Goal: Obtain resource: Obtain resource

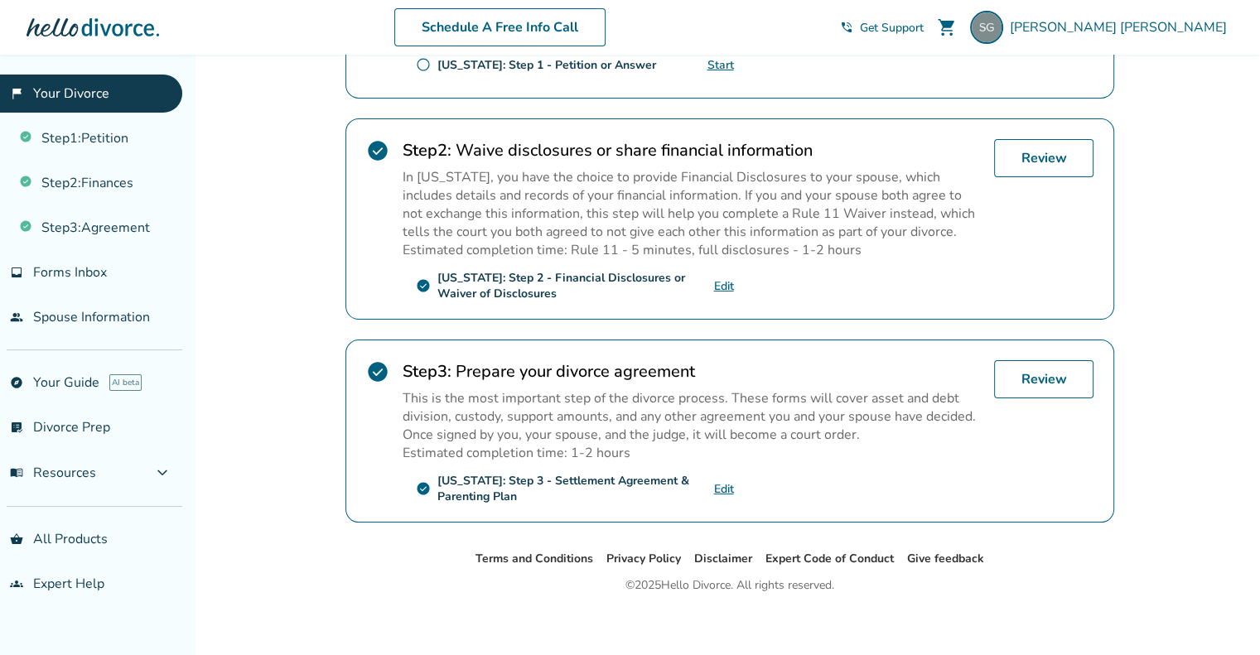
scroll to position [463, 0]
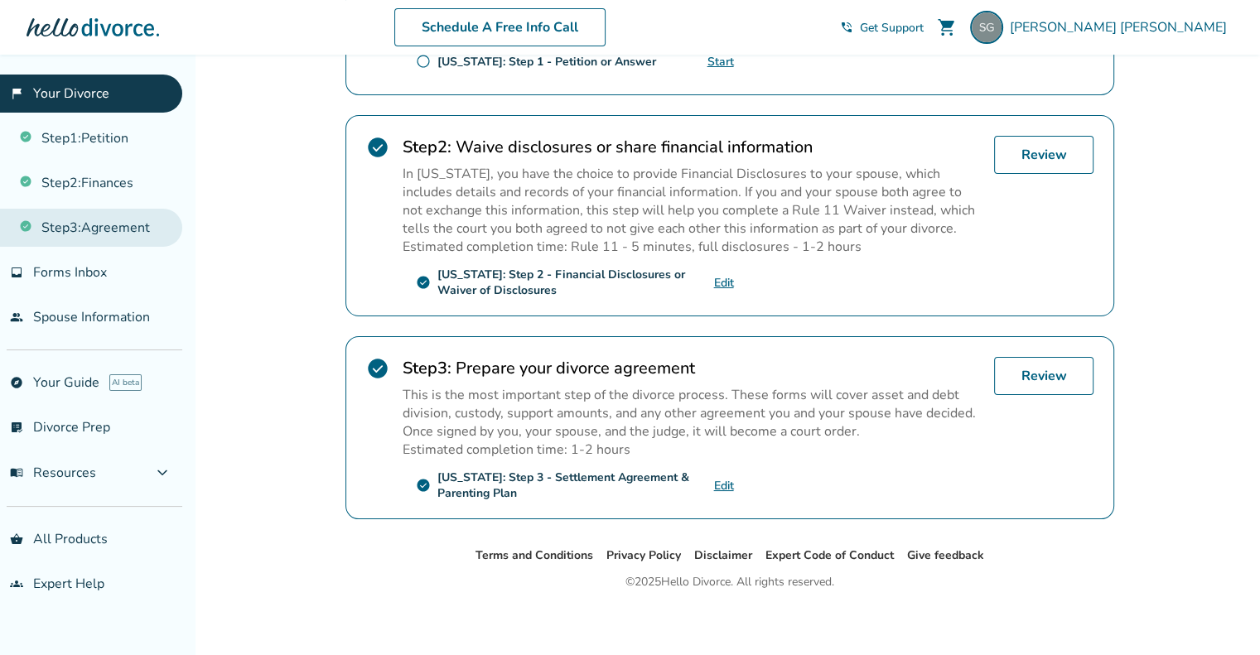
click at [103, 238] on link "Step 3 : Agreement" at bounding box center [91, 228] width 182 height 38
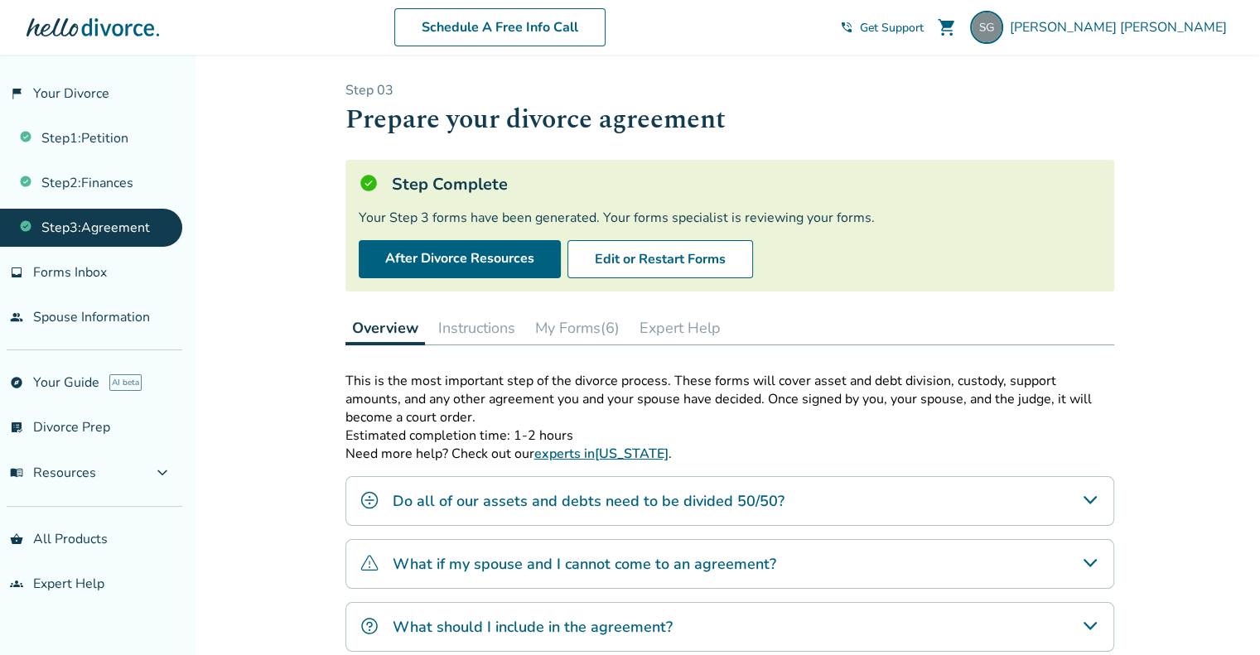
drag, startPoint x: 583, startPoint y: 332, endPoint x: 581, endPoint y: 320, distance: 11.7
click at [583, 332] on button "My Forms (6)" at bounding box center [577, 327] width 98 height 33
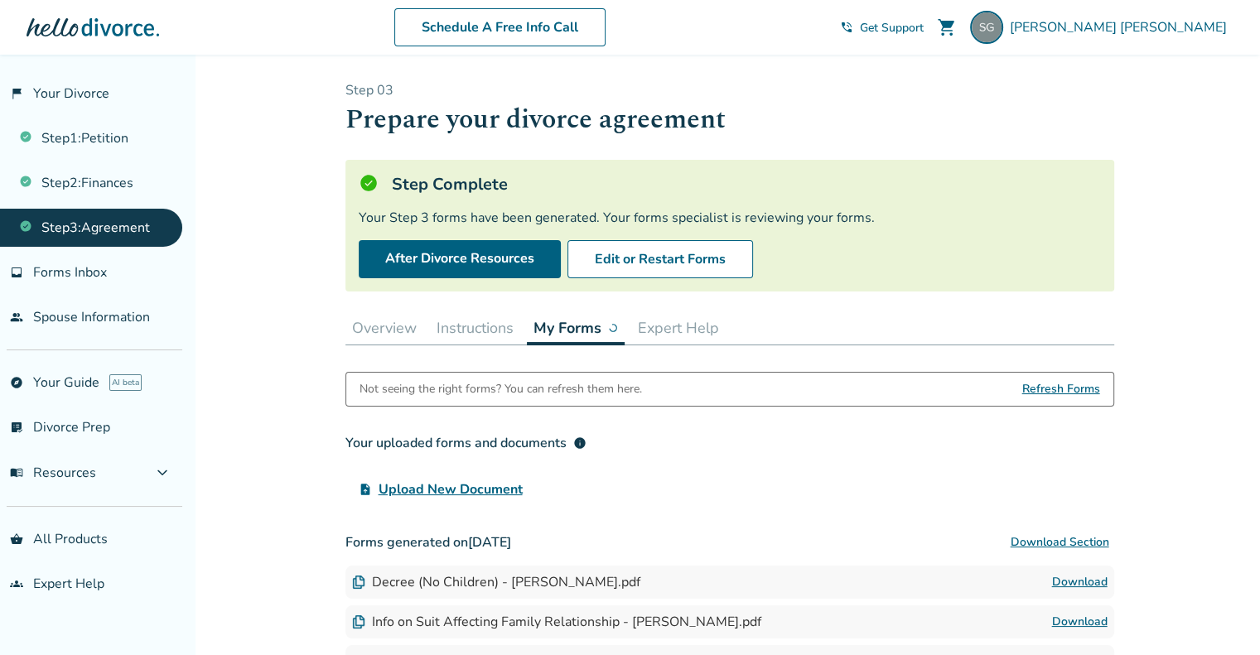
click at [580, 320] on button "My Forms" at bounding box center [576, 328] width 98 height 34
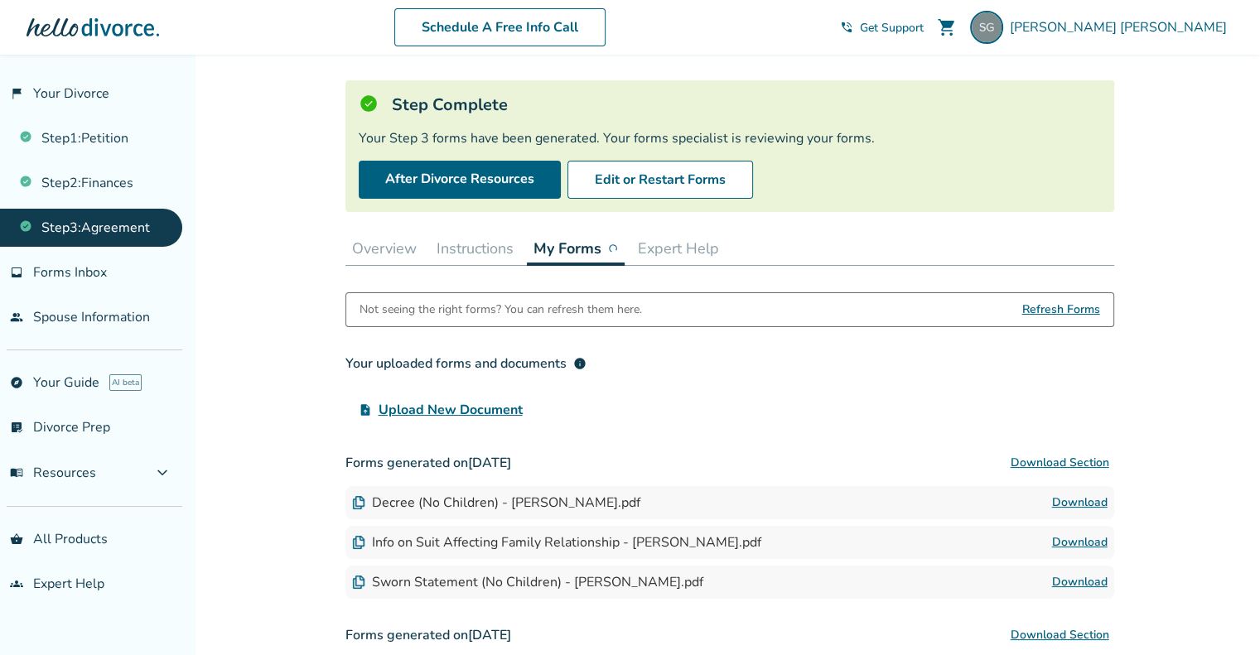
scroll to position [238, 0]
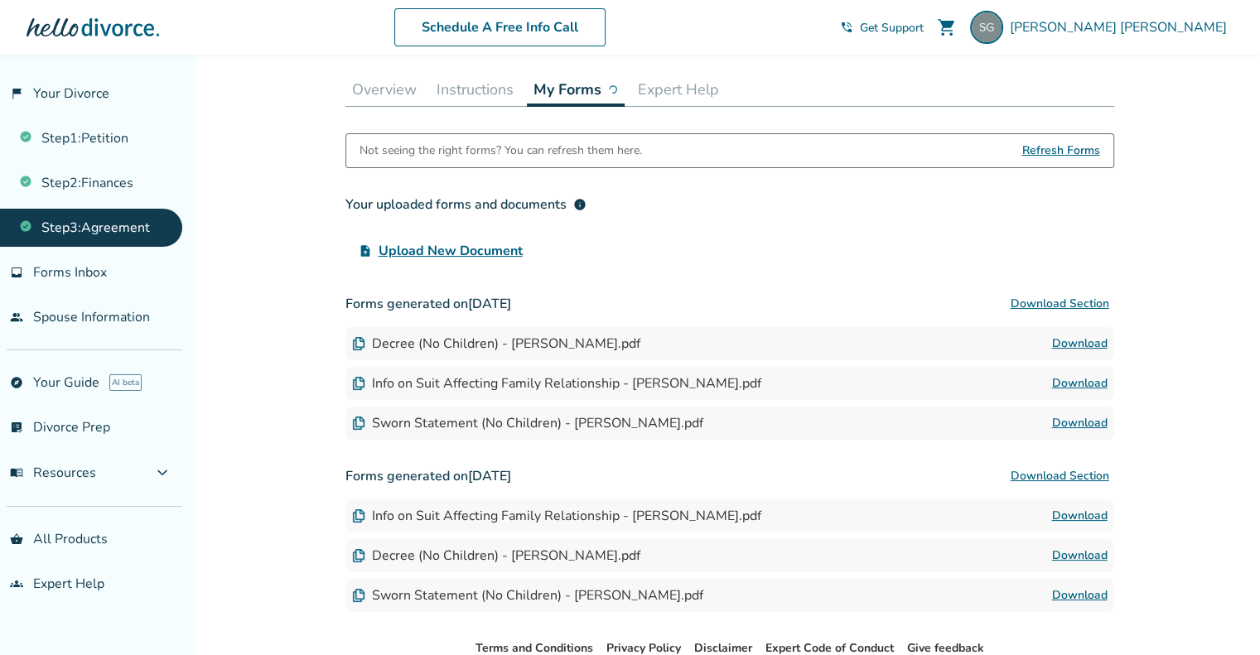
click at [1067, 341] on link "Download" at bounding box center [1079, 344] width 55 height 20
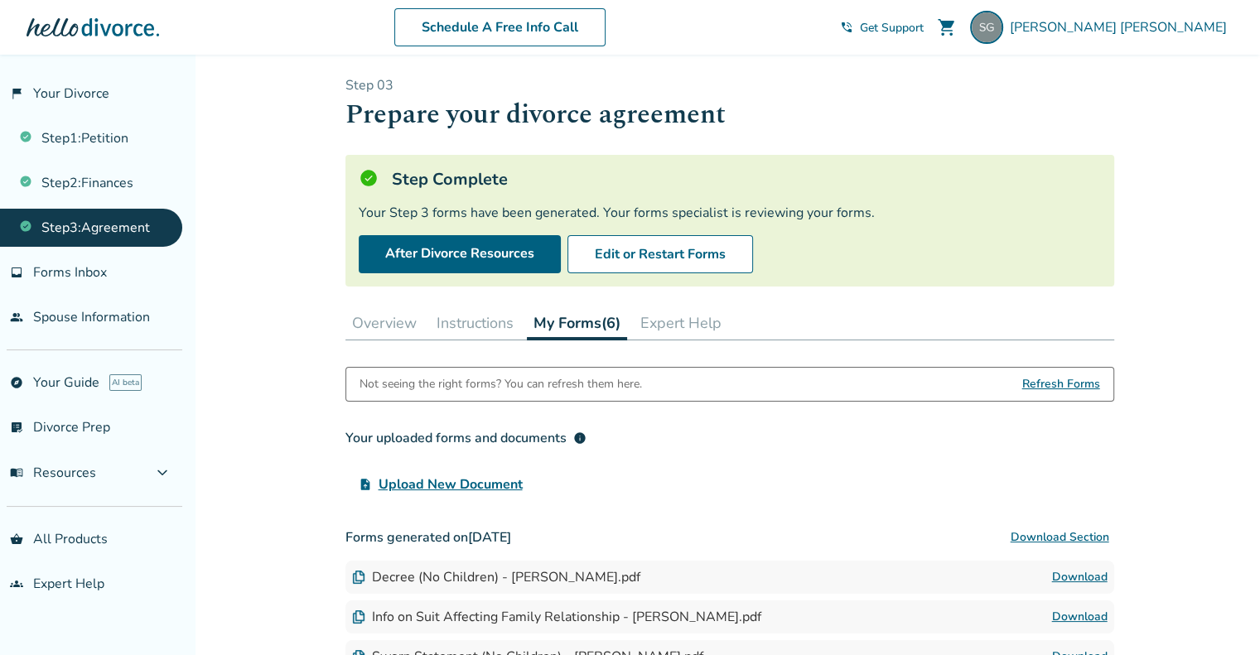
scroll to position [0, 0]
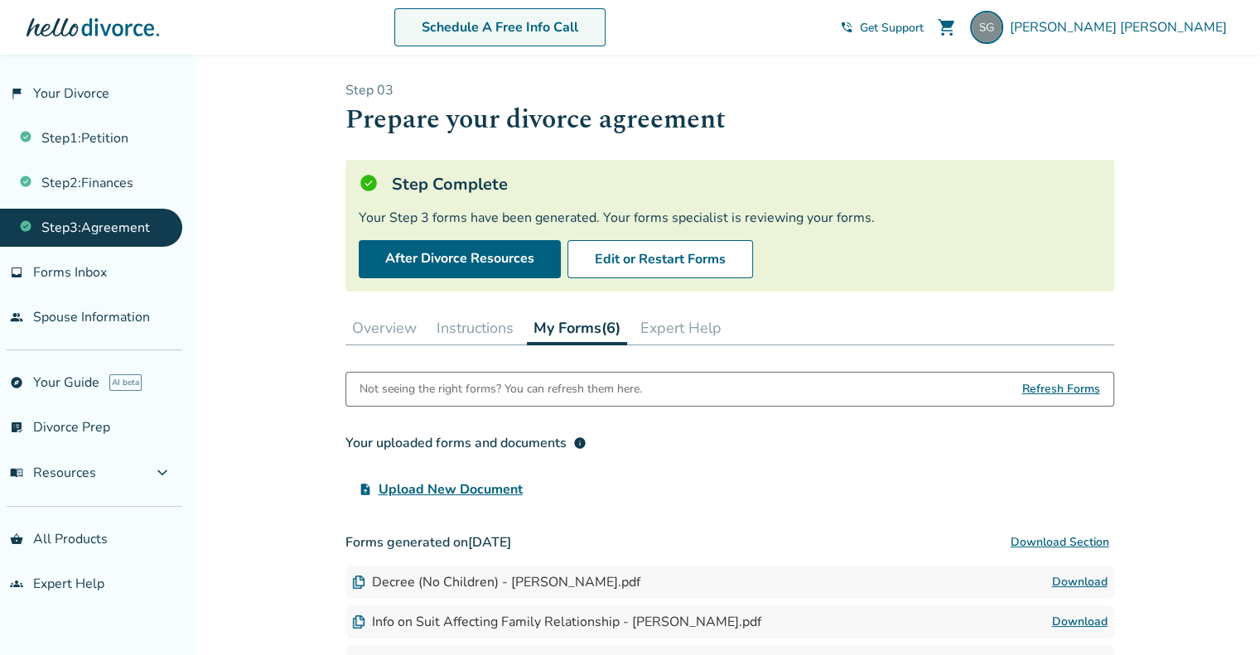
click at [540, 18] on link "Schedule A Free Info Call" at bounding box center [499, 27] width 211 height 38
